Goal: Navigation & Orientation: Find specific page/section

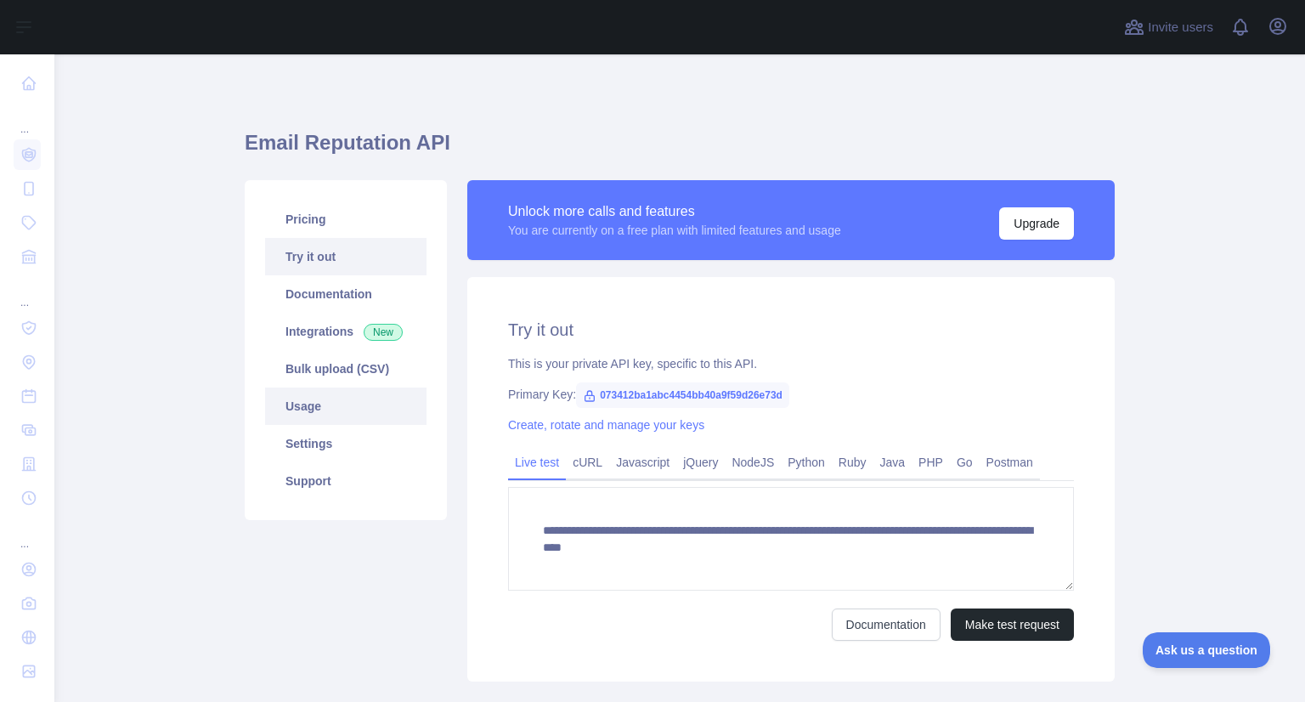
click at [328, 399] on link "Usage" at bounding box center [345, 405] width 161 height 37
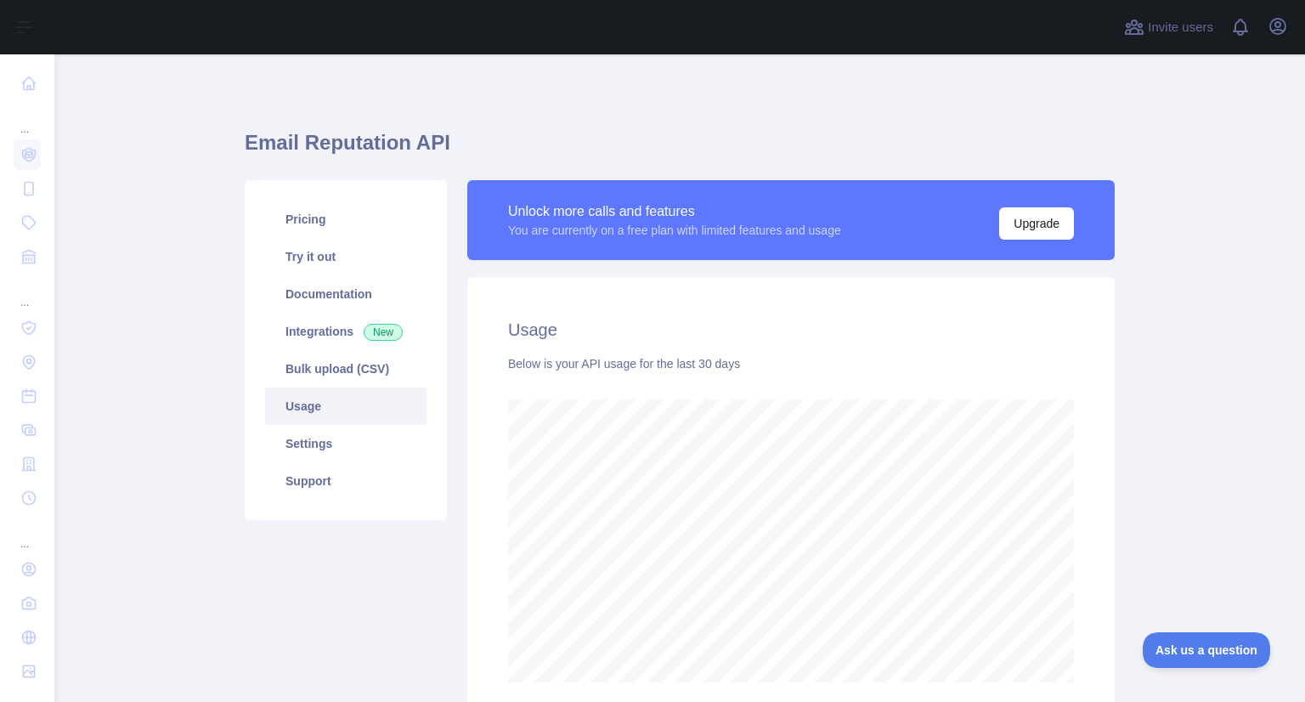
scroll to position [146, 0]
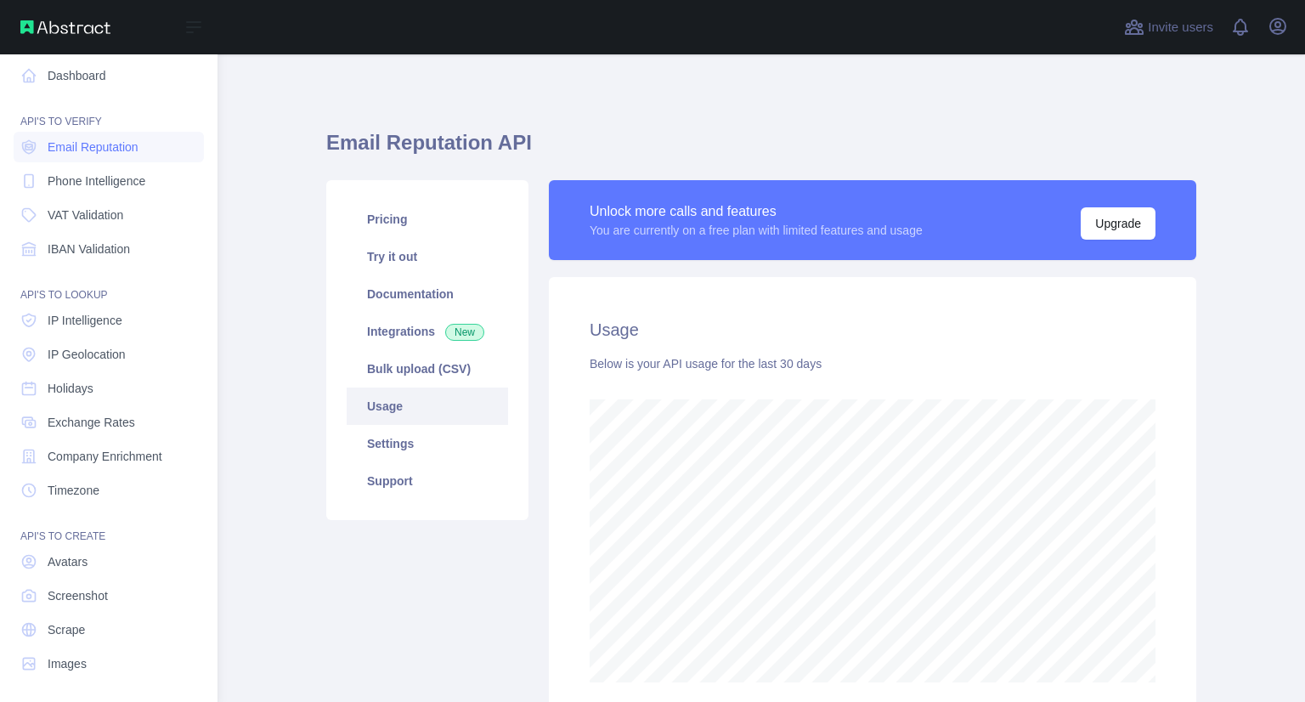
scroll to position [12, 0]
click at [112, 554] on link "Avatars" at bounding box center [109, 557] width 190 height 31
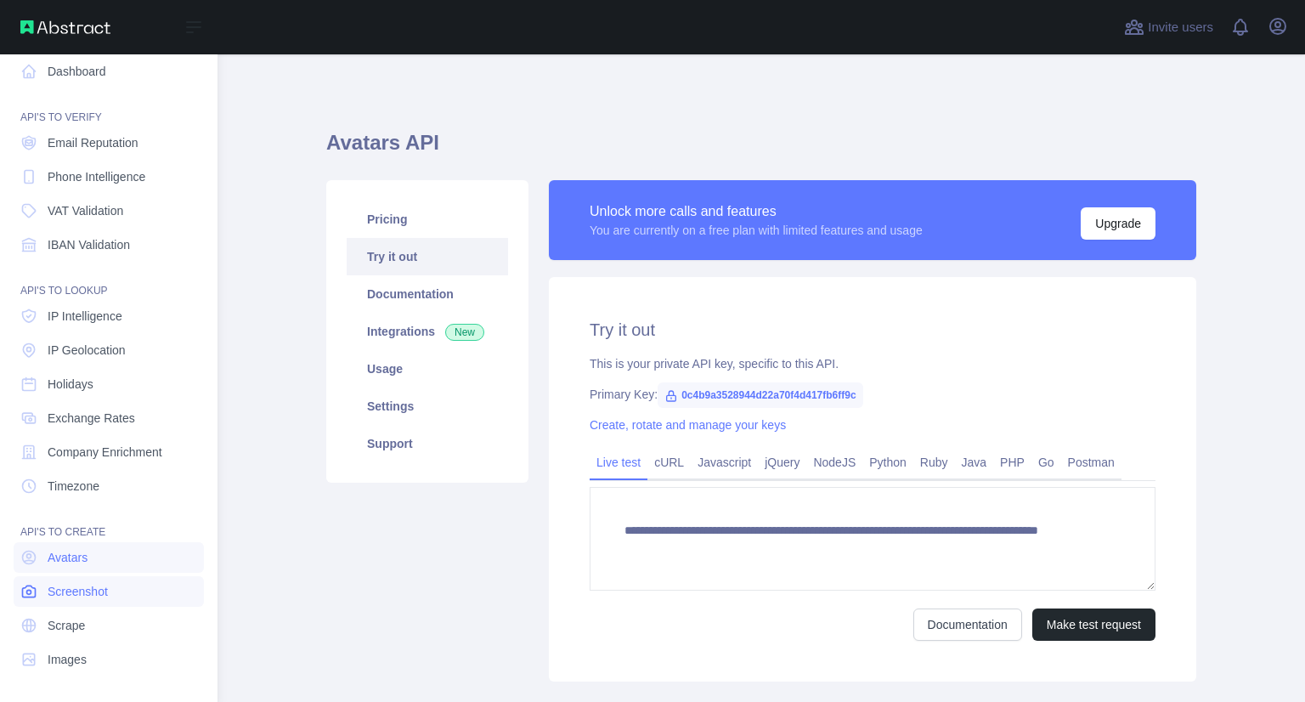
click at [92, 584] on span "Screenshot" at bounding box center [78, 591] width 60 height 17
click at [99, 619] on link "Scrape" at bounding box center [109, 625] width 190 height 31
click at [104, 652] on link "Images" at bounding box center [109, 659] width 190 height 31
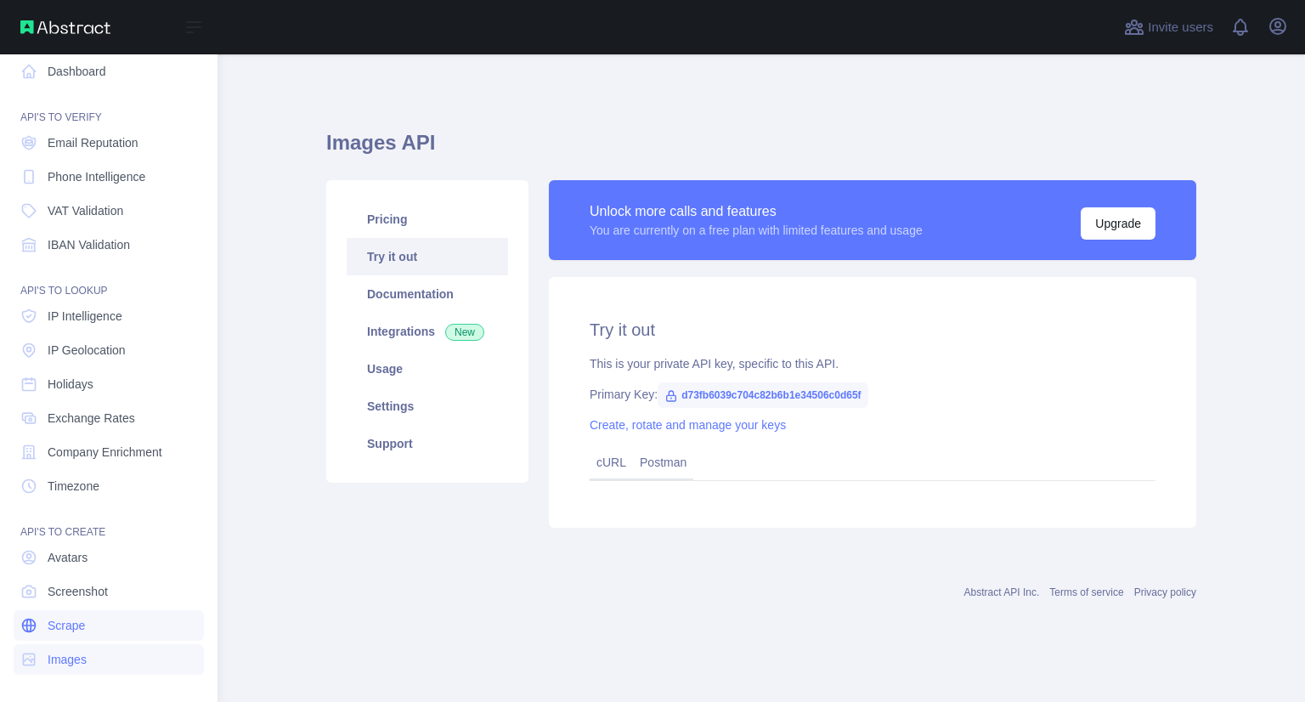
click at [104, 618] on link "Scrape" at bounding box center [109, 625] width 190 height 31
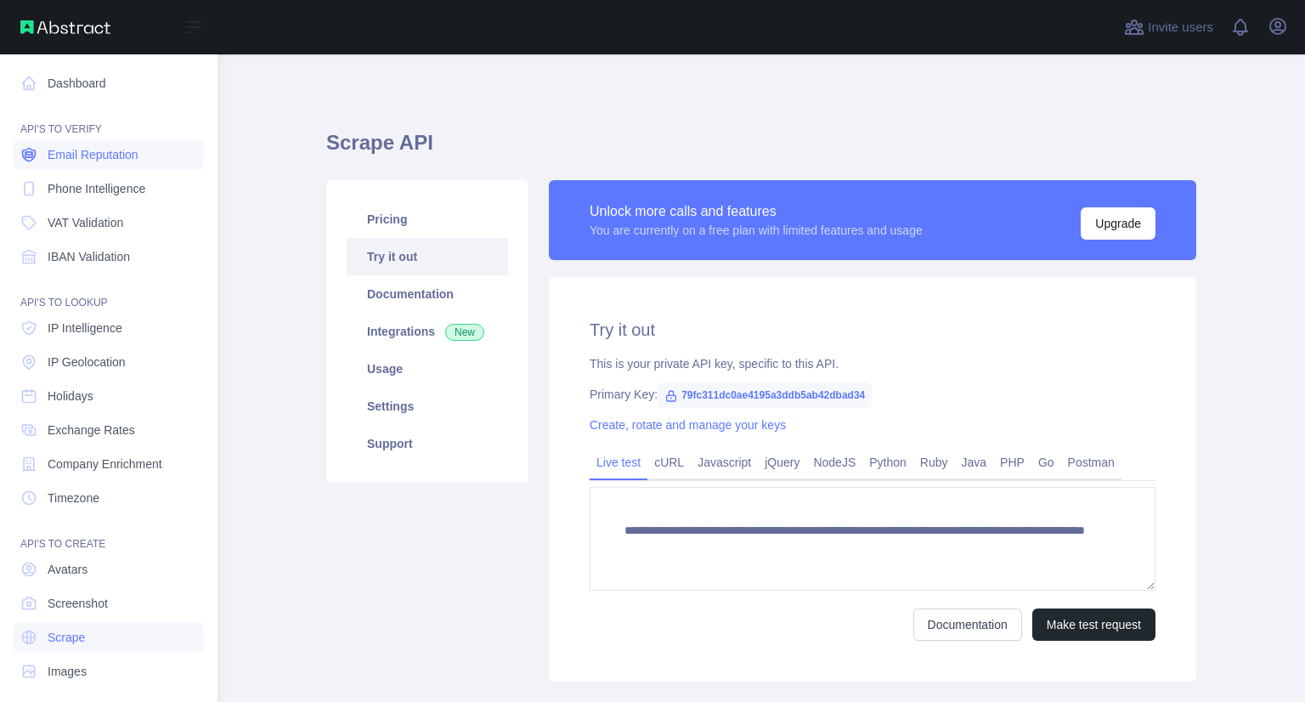
click at [99, 157] on span "Email Reputation" at bounding box center [93, 154] width 91 height 17
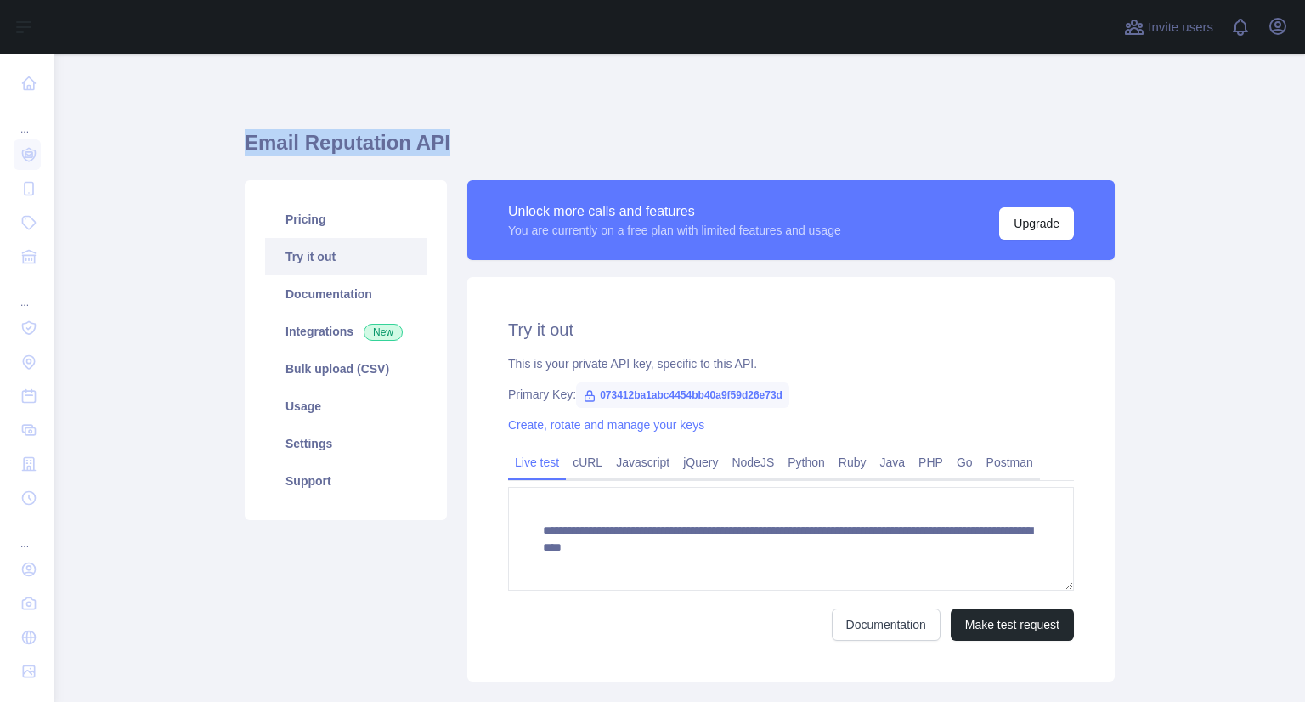
drag, startPoint x: 223, startPoint y: 133, endPoint x: 438, endPoint y: 154, distance: 216.7
click at [438, 154] on main "**********" at bounding box center [679, 377] width 1250 height 647
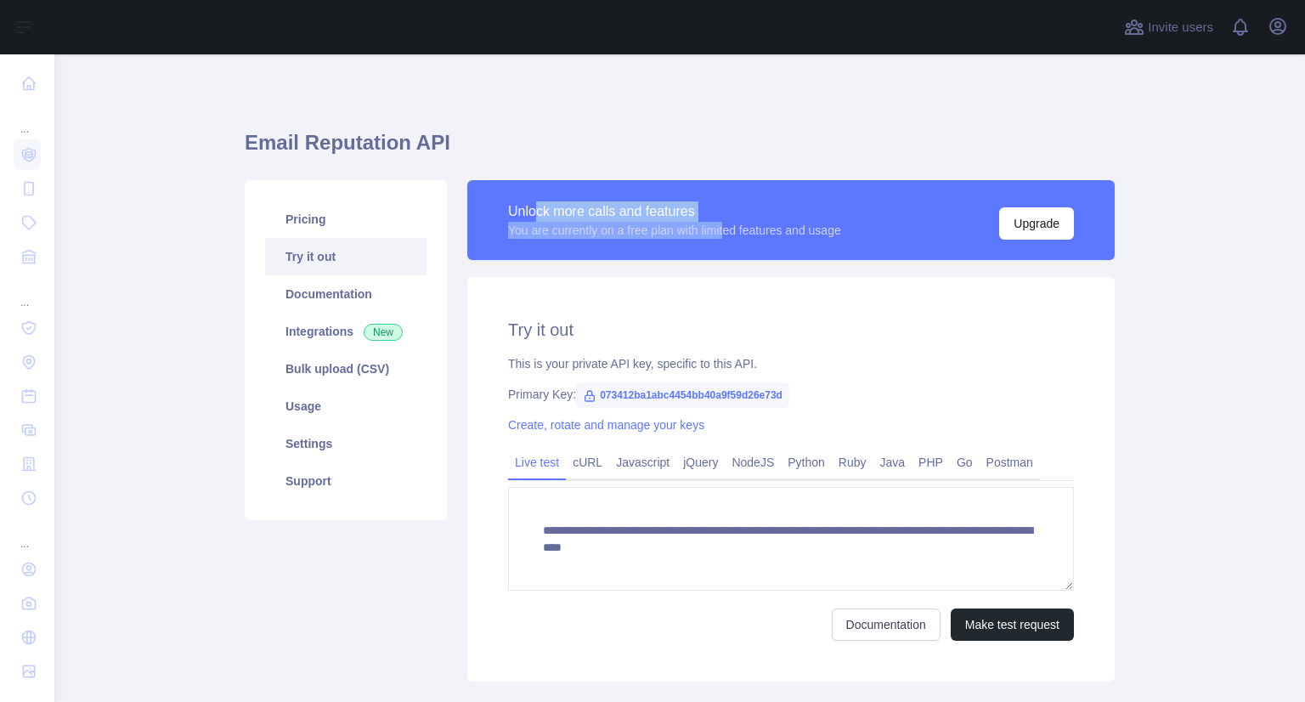
drag, startPoint x: 527, startPoint y: 209, endPoint x: 724, endPoint y: 229, distance: 198.1
click at [725, 229] on div "Unlock more calls and features You are currently on a free plan with limited fe…" at bounding box center [674, 219] width 333 height 37
